Goal: Task Accomplishment & Management: Manage account settings

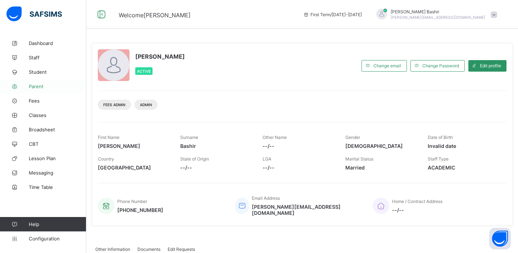
click at [37, 87] on span "Parent" at bounding box center [58, 86] width 58 height 6
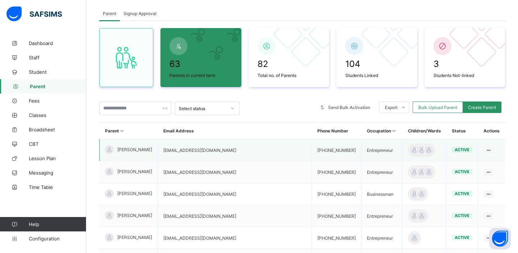
scroll to position [32, 0]
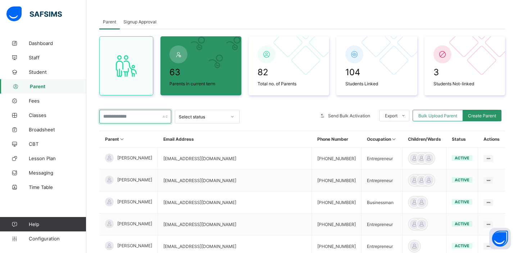
click at [144, 118] on input "text" at bounding box center [135, 117] width 72 height 14
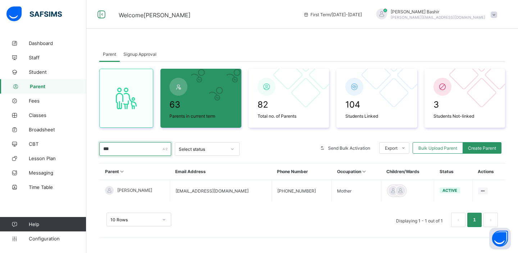
scroll to position [0, 0]
type input "*"
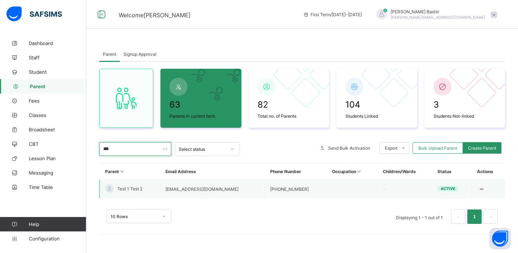
type input "***"
click at [244, 187] on td "[EMAIL_ADDRESS][DOMAIN_NAME]" at bounding box center [212, 189] width 105 height 19
click at [245, 185] on td "[EMAIL_ADDRESS][DOMAIN_NAME]" at bounding box center [212, 189] width 105 height 19
click at [231, 189] on td "[EMAIL_ADDRESS][DOMAIN_NAME]" at bounding box center [212, 189] width 105 height 19
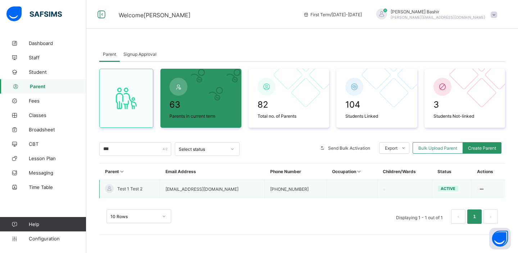
click at [231, 189] on td "[EMAIL_ADDRESS][DOMAIN_NAME]" at bounding box center [212, 189] width 105 height 19
copy td "[EMAIL_ADDRESS][DOMAIN_NAME]"
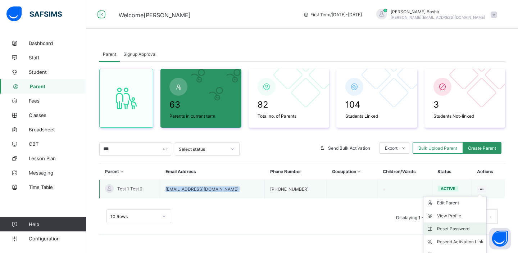
click at [457, 230] on div "Reset Password" at bounding box center [460, 228] width 46 height 7
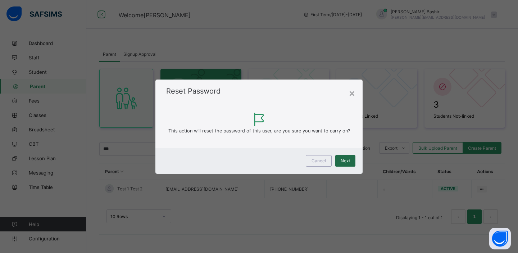
click at [345, 159] on span "Next" at bounding box center [345, 160] width 9 height 5
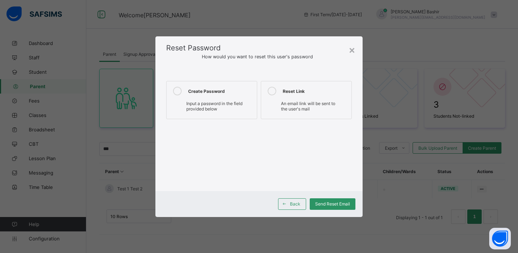
click at [216, 83] on label "Create Password Input a password in the field provided below" at bounding box center [211, 100] width 91 height 38
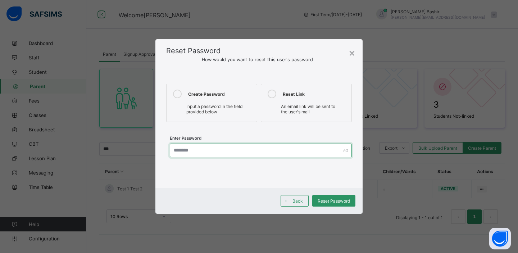
click at [217, 151] on input "text" at bounding box center [261, 151] width 182 height 14
type input "********"
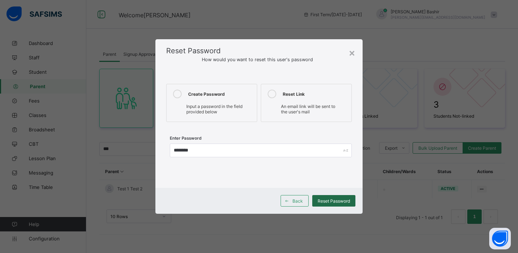
click at [339, 202] on span "Reset Password" at bounding box center [334, 200] width 32 height 5
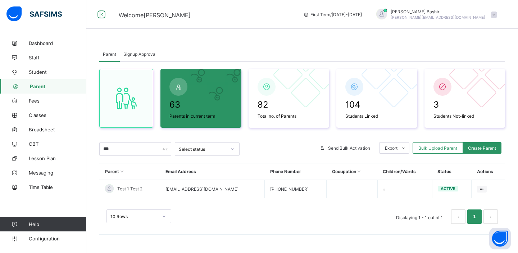
click at [484, 13] on span "[PERSON_NAME]" at bounding box center [438, 11] width 95 height 5
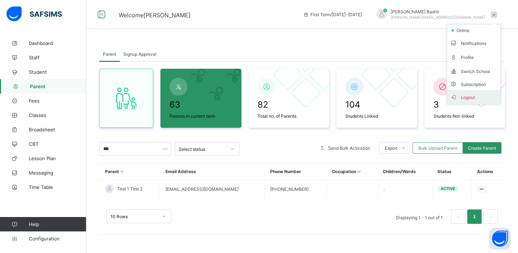
click at [464, 97] on span "Logout" at bounding box center [473, 97] width 47 height 8
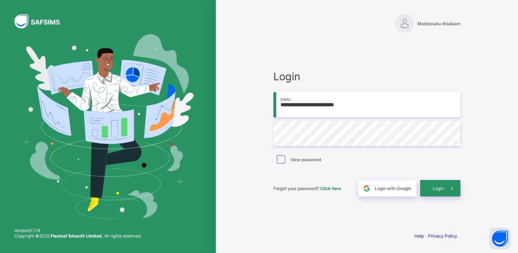
click at [372, 106] on input "**********" at bounding box center [366, 104] width 187 height 25
paste input "****"
type input "**********"
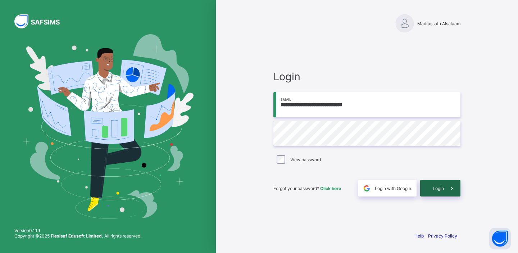
click at [448, 189] on icon at bounding box center [452, 188] width 8 height 7
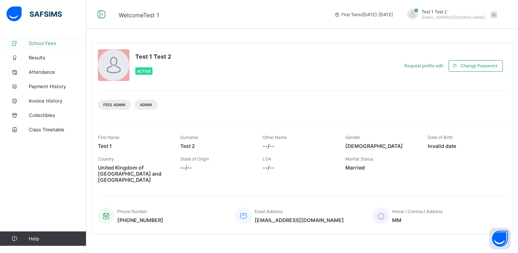
click at [44, 42] on span "School Fees" at bounding box center [58, 43] width 58 height 6
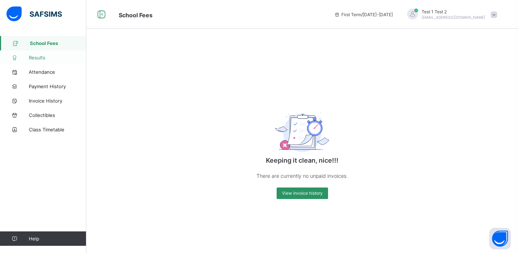
click at [40, 58] on span "Results" at bounding box center [58, 58] width 58 height 6
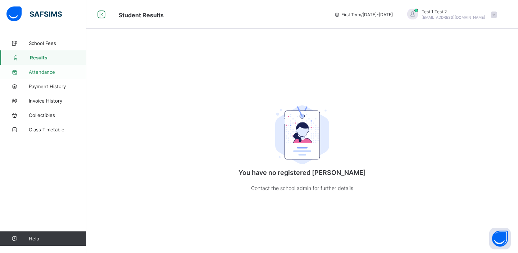
click at [41, 74] on span "Attendance" at bounding box center [58, 72] width 58 height 6
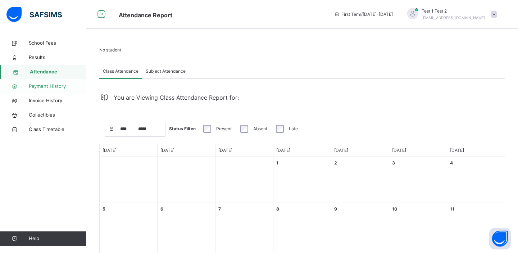
click at [42, 88] on span "Payment History" at bounding box center [58, 86] width 58 height 7
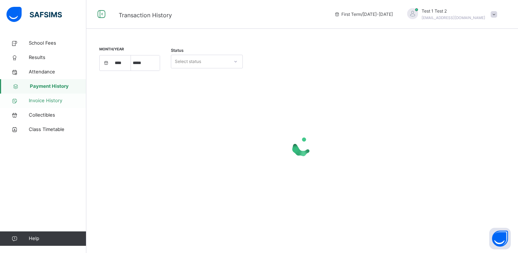
select select "****"
select select "*"
click at [42, 101] on span "Invoice History" at bounding box center [58, 100] width 58 height 7
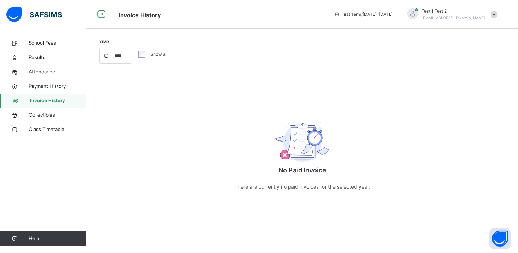
select select "****"
click at [42, 111] on link "Collectibles" at bounding box center [43, 115] width 86 height 14
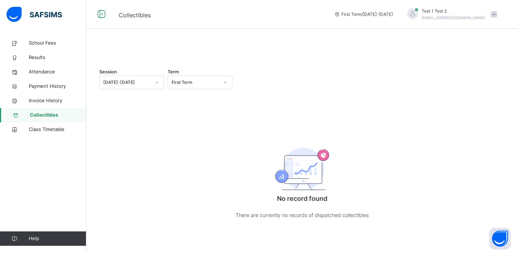
click at [465, 12] on span "Test 1 Test 2" at bounding box center [454, 11] width 64 height 6
click at [470, 77] on span "Logout" at bounding box center [473, 76] width 47 height 10
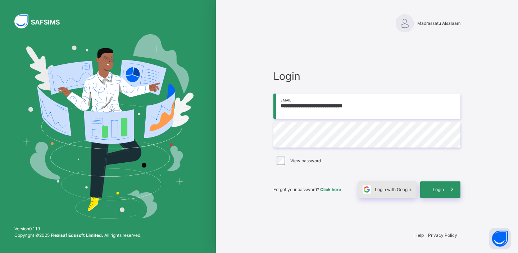
click at [386, 188] on span "Login with Google" at bounding box center [393, 189] width 36 height 6
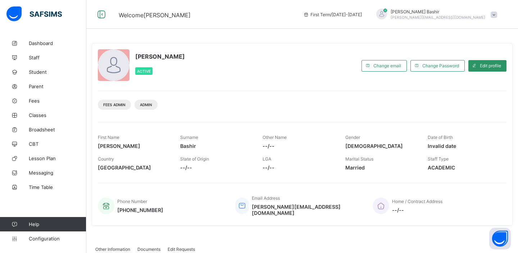
click at [44, 86] on span "Parent" at bounding box center [58, 86] width 58 height 6
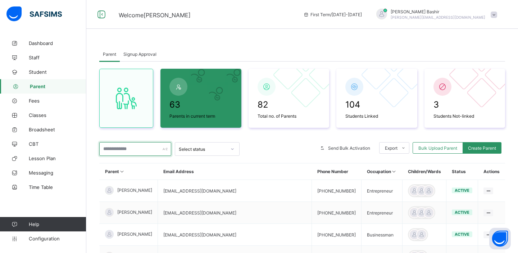
click at [131, 150] on input "text" at bounding box center [135, 149] width 72 height 14
type input "****"
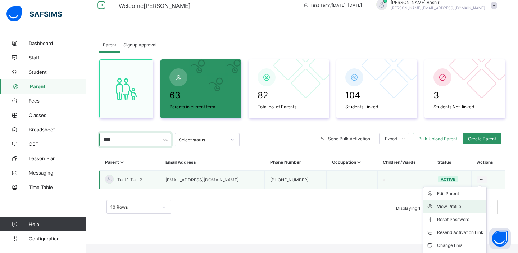
scroll to position [34, 0]
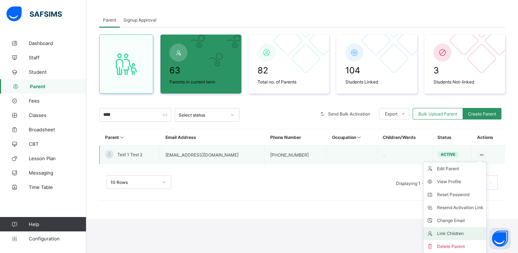
click at [453, 231] on div "Link Children" at bounding box center [460, 233] width 46 height 7
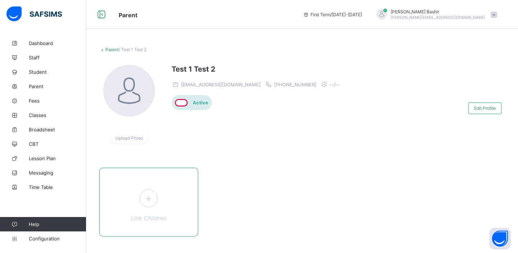
click at [155, 200] on icon at bounding box center [148, 198] width 13 height 11
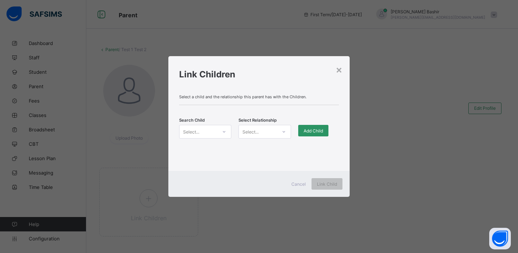
click at [206, 137] on div "Select..." at bounding box center [205, 132] width 52 height 14
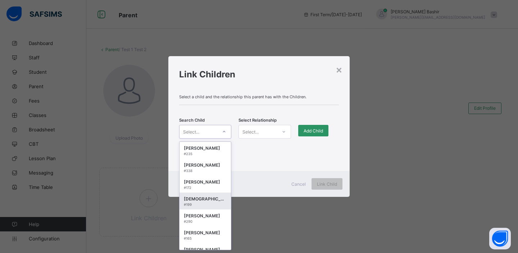
click at [212, 201] on div "Lamya Mohamed Hadi" at bounding box center [205, 198] width 43 height 7
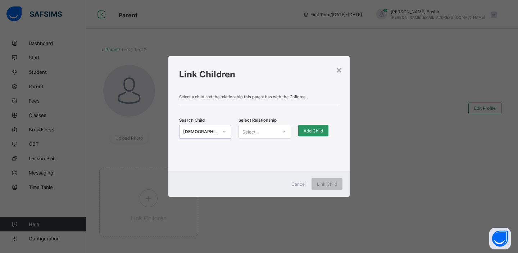
click at [275, 131] on div "Select..." at bounding box center [258, 132] width 38 height 10
click at [263, 155] on div "Mother" at bounding box center [264, 158] width 51 height 11
click at [316, 134] on div "Add Child" at bounding box center [313, 131] width 30 height 12
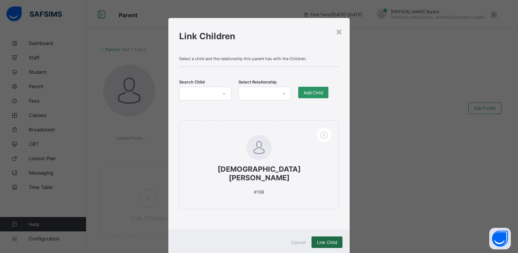
click at [319, 240] on span "Link Child" at bounding box center [327, 242] width 20 height 5
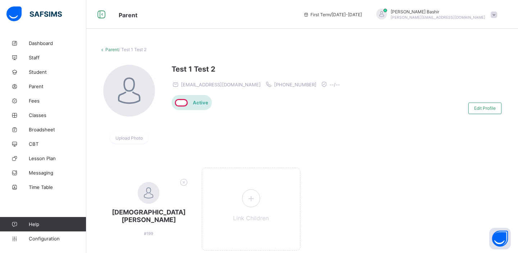
click at [486, 16] on div "Hamid Bashir hamid@flexisaf.com" at bounding box center [435, 15] width 132 height 12
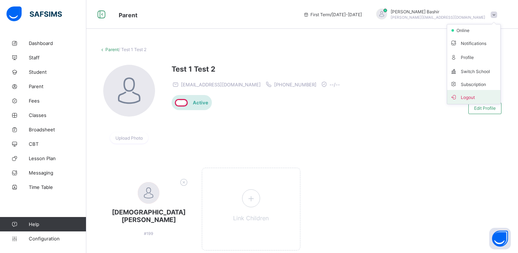
click at [464, 96] on span "Logout" at bounding box center [473, 97] width 47 height 8
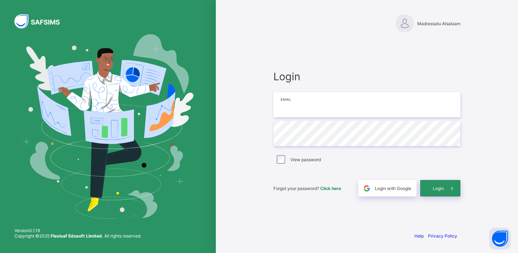
type input "**********"
click at [439, 190] on span "Login" at bounding box center [438, 188] width 11 height 5
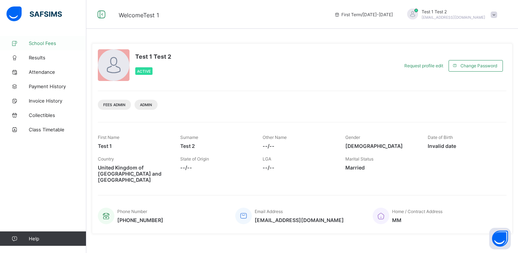
click at [44, 44] on span "School Fees" at bounding box center [58, 43] width 58 height 6
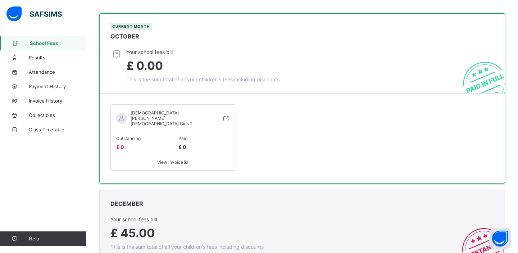
scroll to position [298, 0]
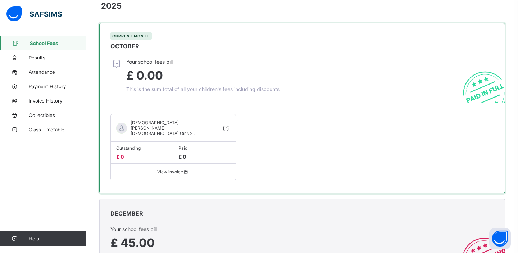
click at [224, 125] on icon at bounding box center [226, 128] width 8 height 7
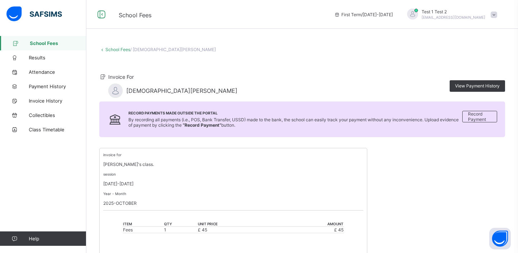
click at [122, 48] on link "School Fees" at bounding box center [117, 49] width 25 height 5
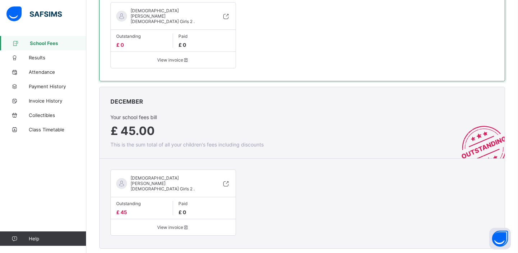
scroll to position [418, 0]
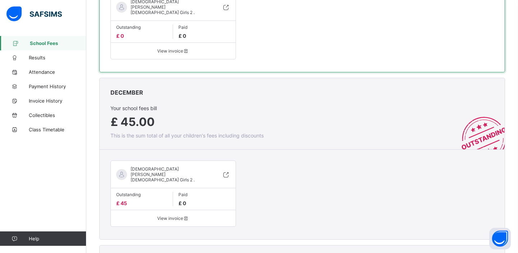
click at [227, 171] on icon at bounding box center [226, 174] width 8 height 7
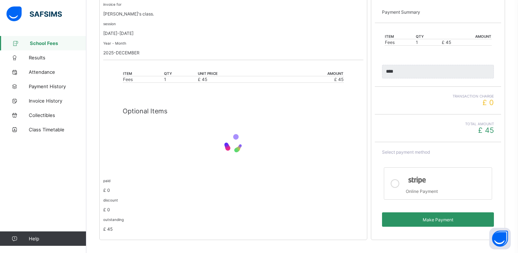
scroll to position [156, 0]
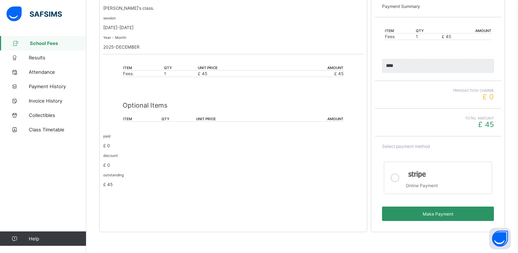
click at [417, 183] on div "Online Payment" at bounding box center [447, 184] width 82 height 7
click at [417, 216] on span "Make Payment" at bounding box center [438, 213] width 101 height 5
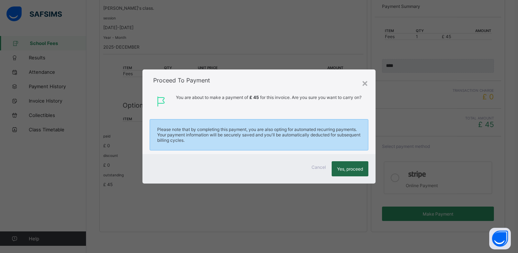
click at [361, 168] on span "Yes, proceed" at bounding box center [350, 168] width 26 height 5
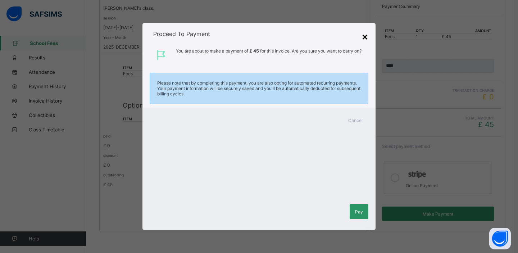
click at [364, 37] on div "×" at bounding box center [365, 36] width 7 height 12
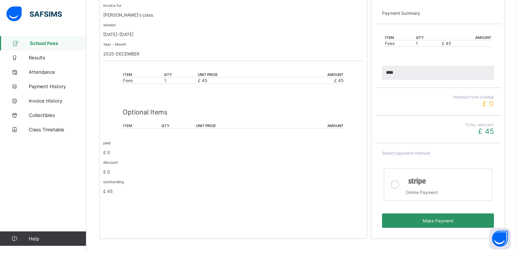
scroll to position [0, 0]
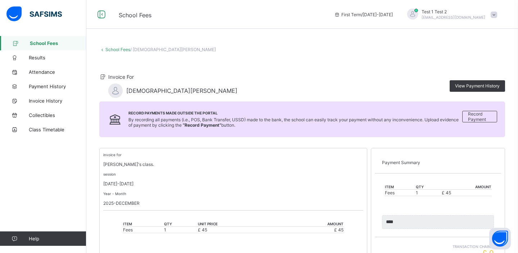
click at [481, 13] on span "Test 1 Test 2" at bounding box center [454, 11] width 64 height 5
click at [464, 69] on span "Logout" at bounding box center [473, 71] width 47 height 8
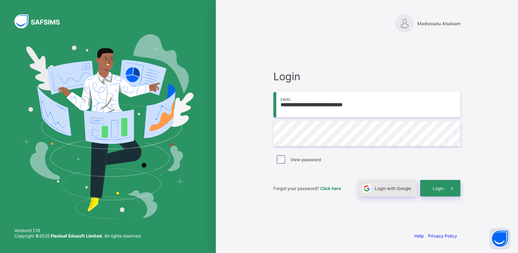
click at [381, 189] on span "Login with Google" at bounding box center [393, 188] width 36 height 5
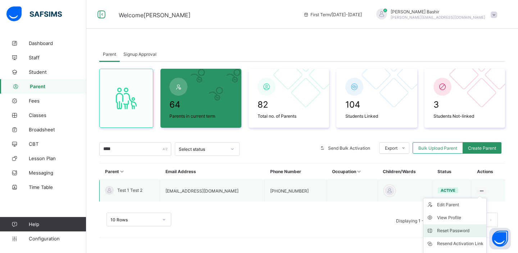
scroll to position [36, 0]
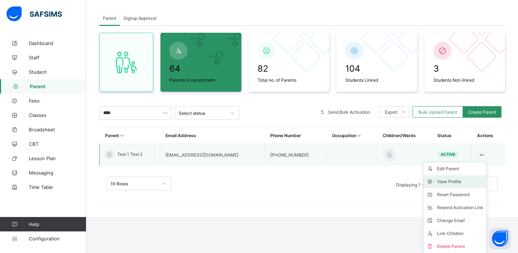
click at [454, 179] on div "View Profile" at bounding box center [460, 181] width 46 height 7
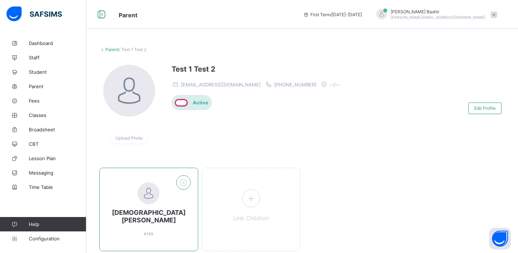
click at [184, 181] on icon at bounding box center [183, 182] width 11 height 9
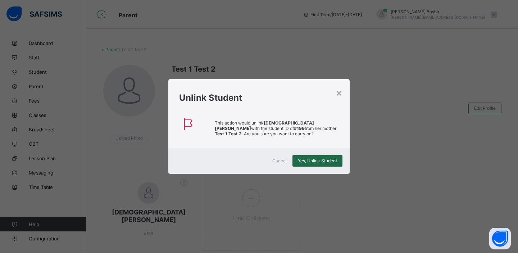
click at [311, 163] on div "Yes, Unlink Student" at bounding box center [318, 161] width 50 height 12
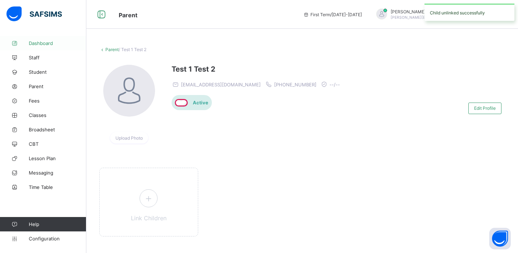
click at [37, 45] on span "Dashboard" at bounding box center [58, 43] width 58 height 6
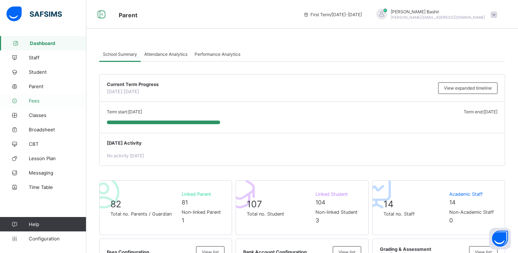
click at [35, 100] on span "Fees" at bounding box center [58, 101] width 58 height 6
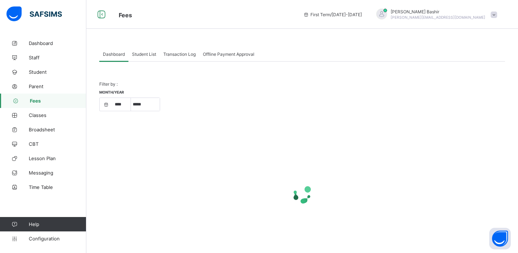
select select "****"
select select "*"
